Goal: Transaction & Acquisition: Purchase product/service

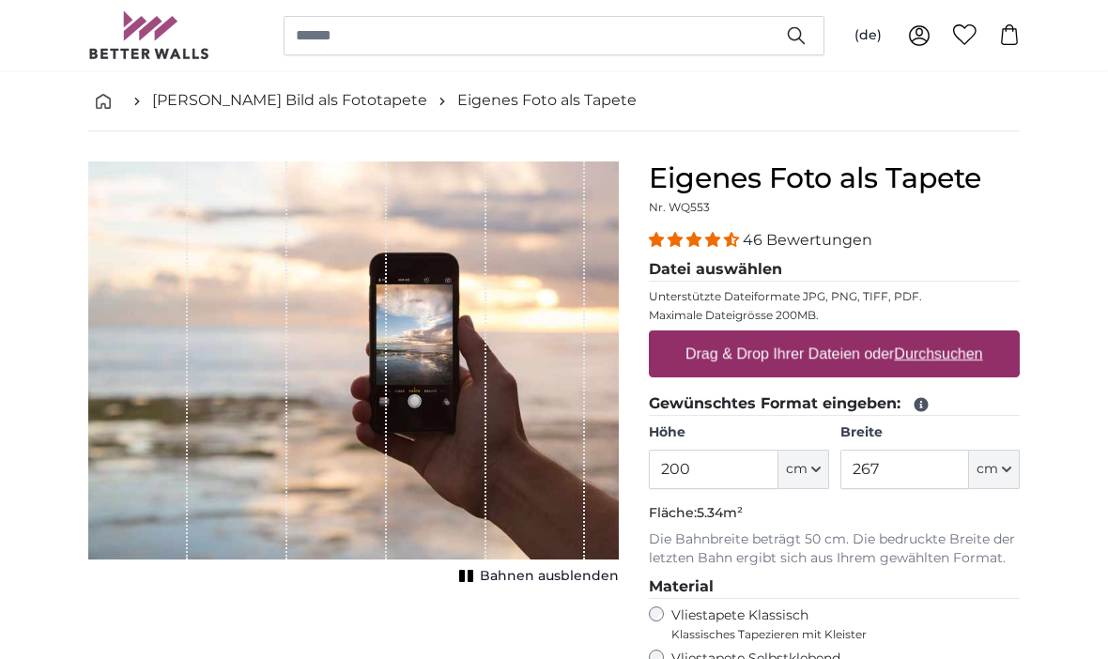
scroll to position [97, 0]
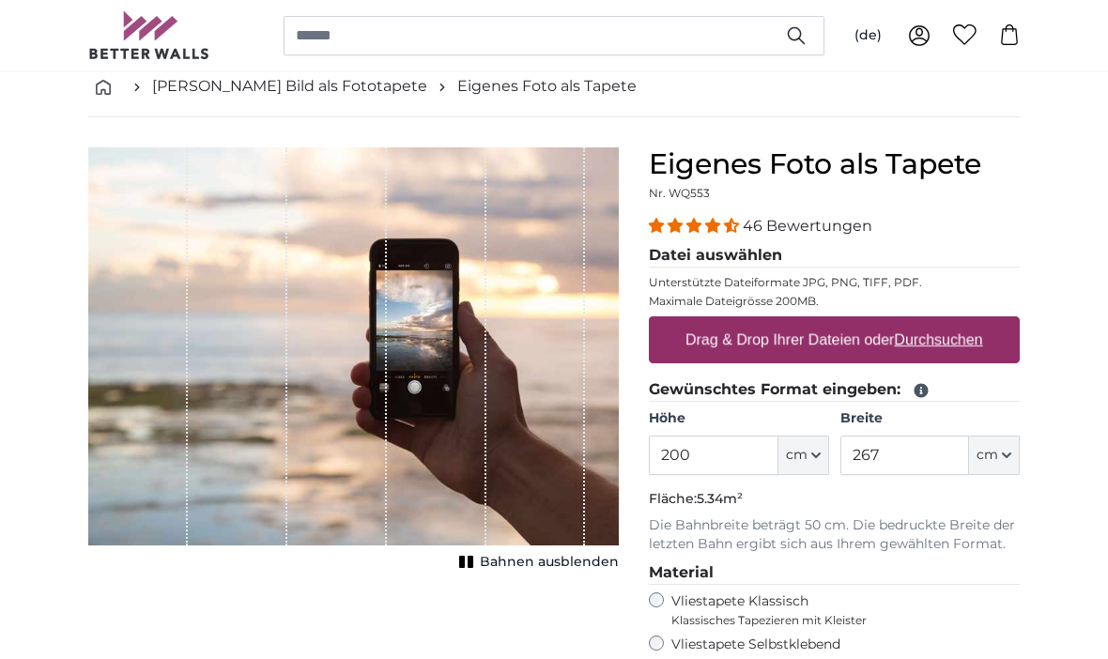
click at [929, 346] on u "Durchsuchen" at bounding box center [939, 339] width 88 height 16
click at [929, 322] on input "Drag & Drop Ihrer Dateien oder Durchsuchen" at bounding box center [834, 319] width 371 height 6
click at [947, 337] on u "Durchsuchen" at bounding box center [939, 339] width 88 height 16
click at [947, 322] on input "Drag & Drop Ihrer Dateien oder Durchsuchen" at bounding box center [834, 319] width 371 height 6
type input "**********"
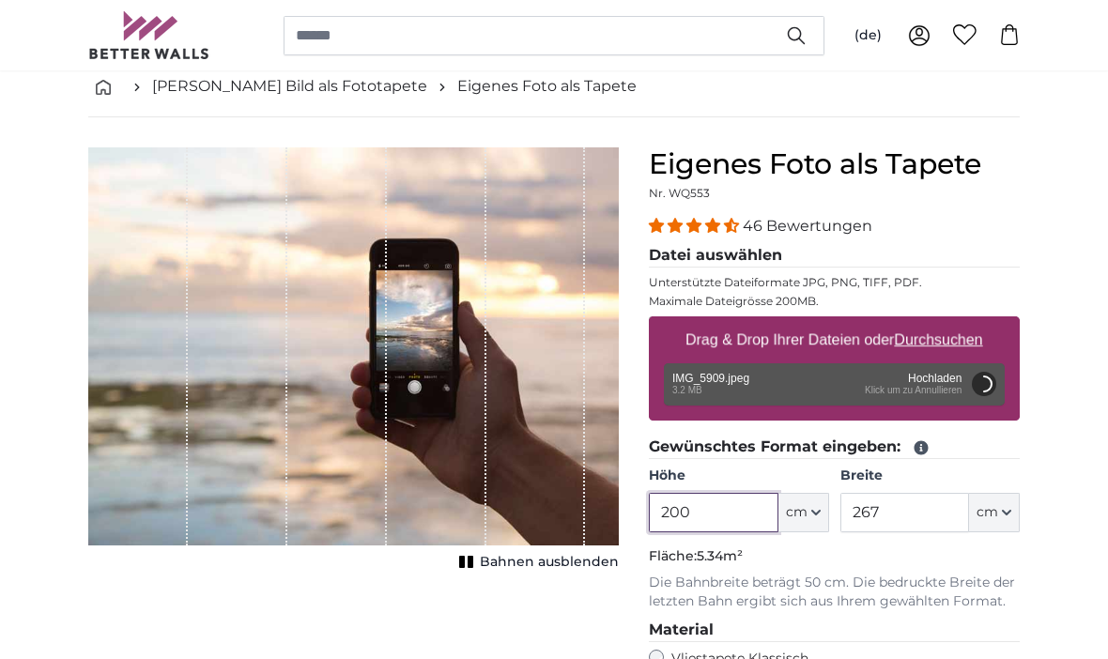
click at [733, 503] on input "200" at bounding box center [713, 512] width 129 height 39
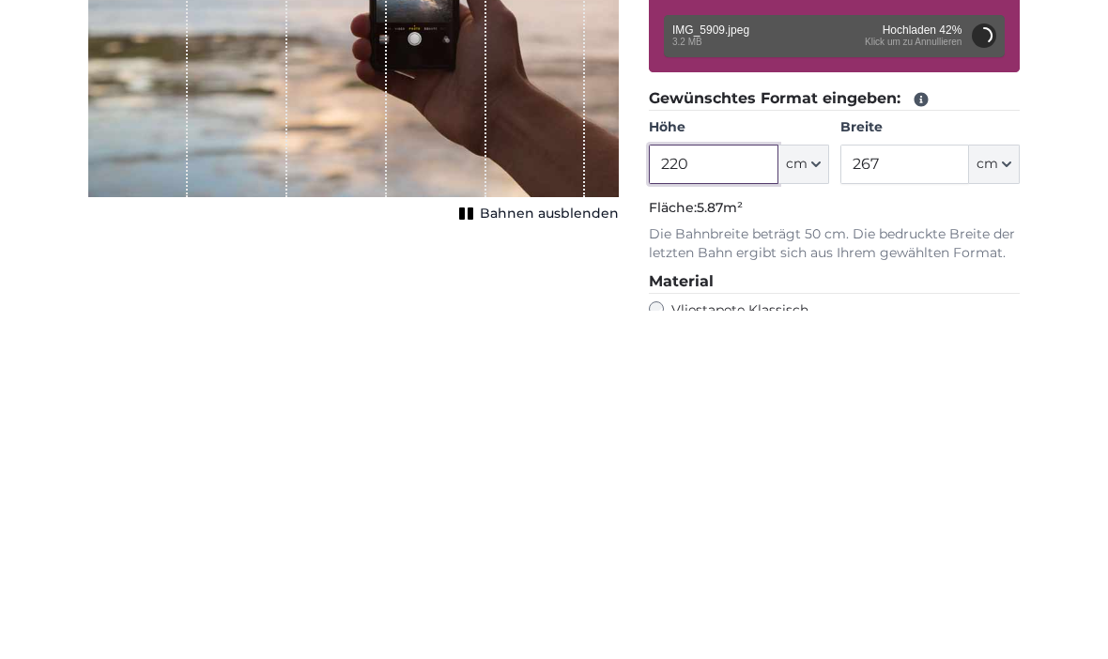
type input "220"
click at [929, 493] on input "267" at bounding box center [904, 512] width 129 height 39
type input "2"
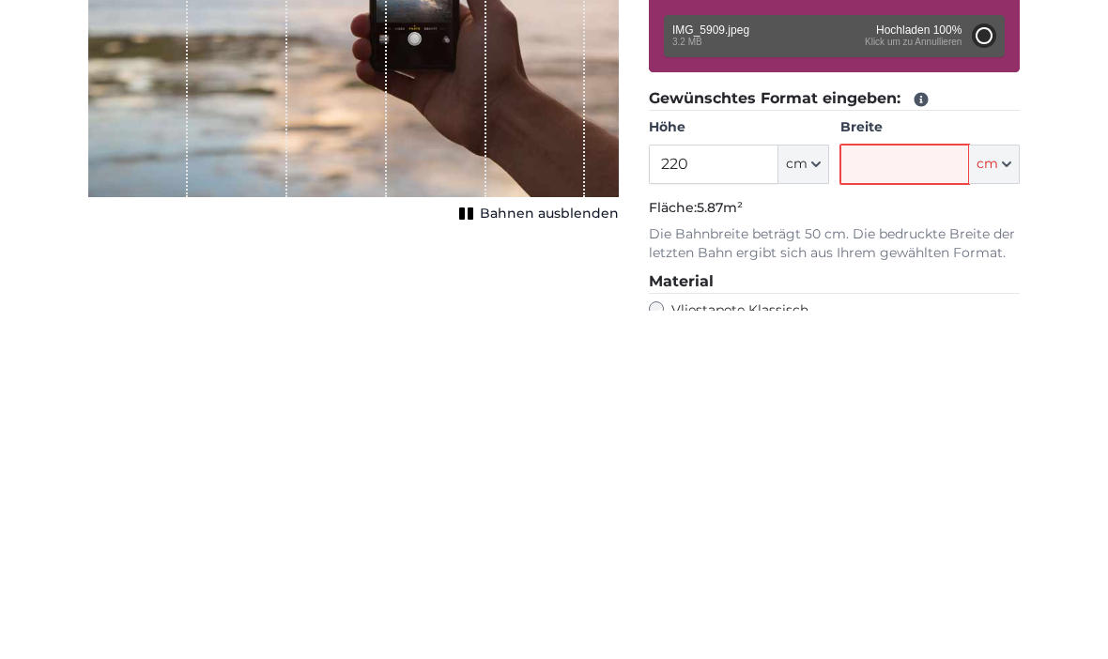
type input "200"
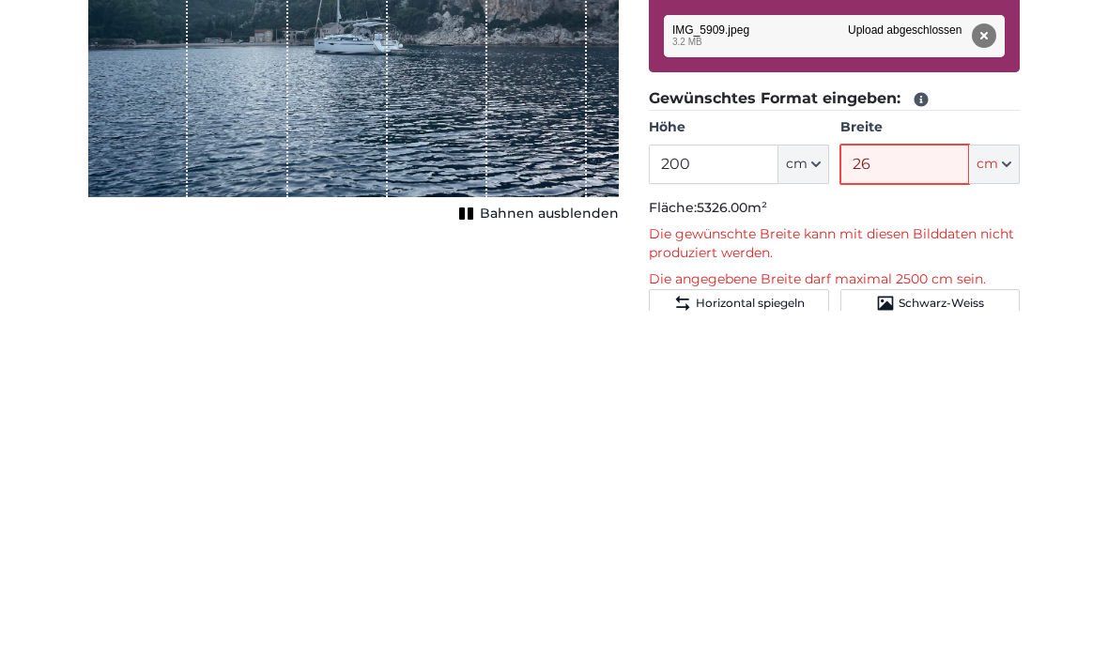
type input "2"
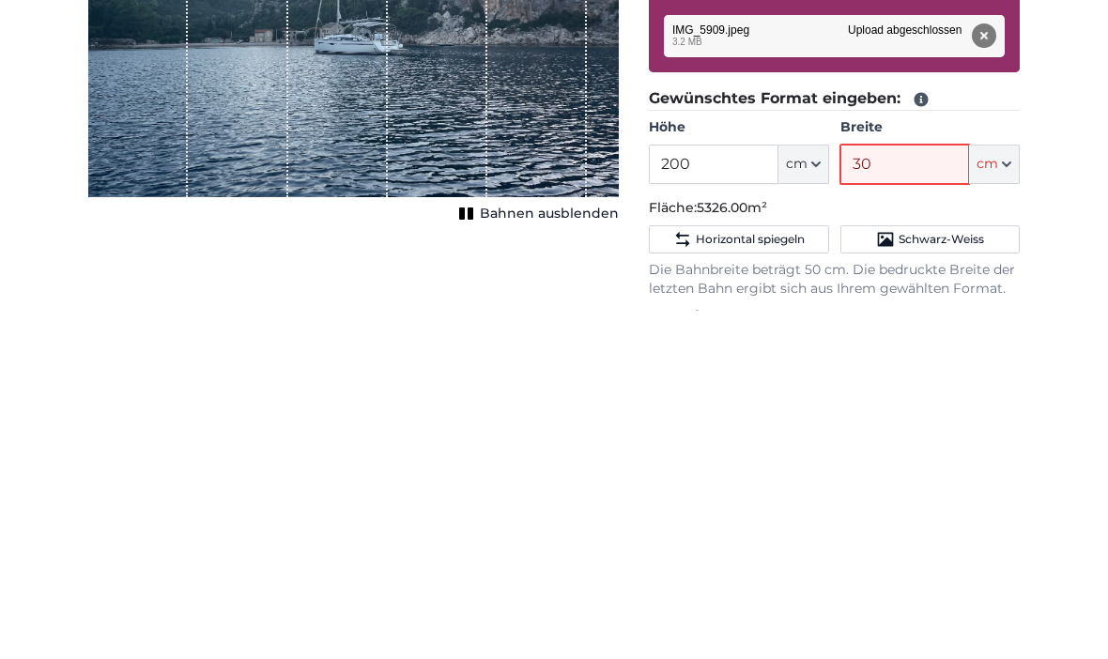
type input "300"
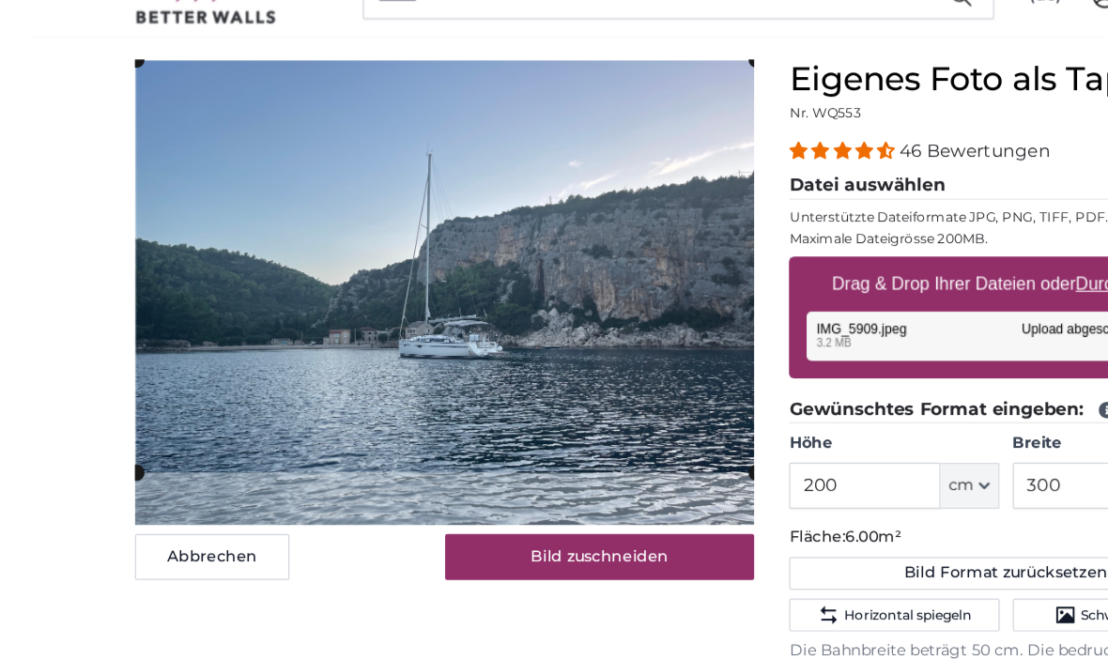
scroll to position [158, 0]
